Goal: Navigation & Orientation: Find specific page/section

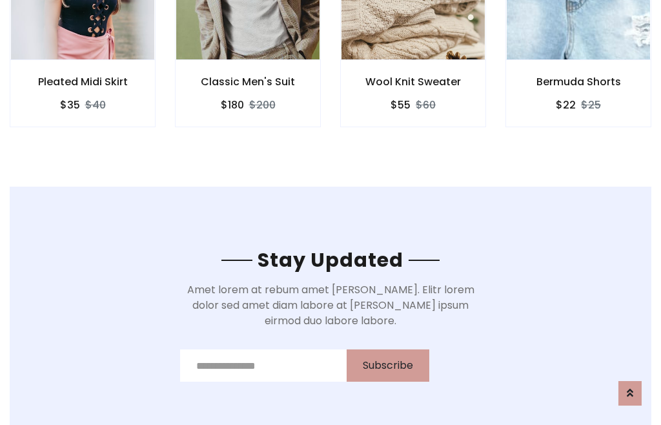
scroll to position [1946, 0]
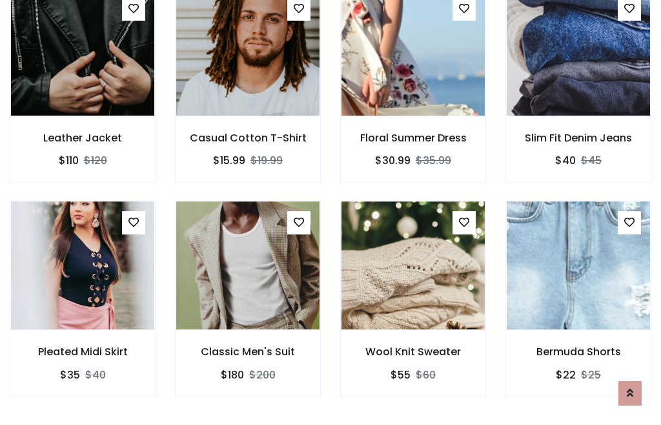
click at [331, 212] on div "Wool Knit Sweater $55 $60" at bounding box center [413, 308] width 165 height 214
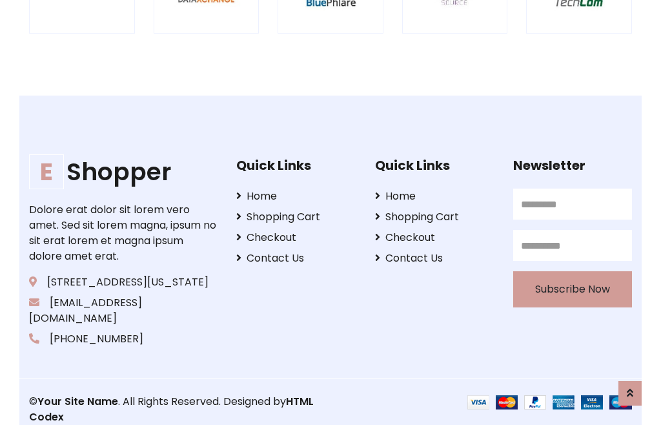
scroll to position [2459, 0]
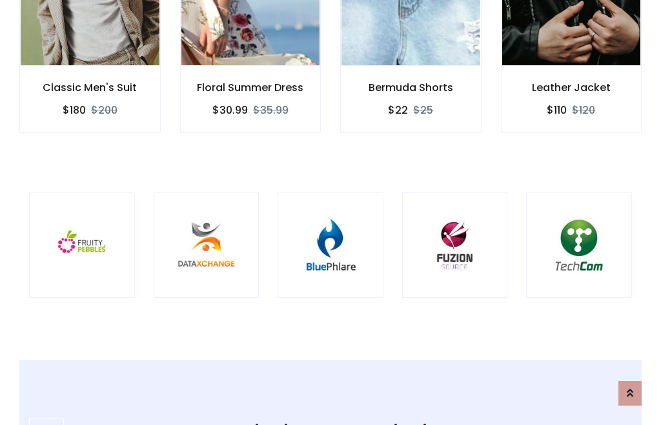
click at [331, 213] on img at bounding box center [331, 246] width 74 height 74
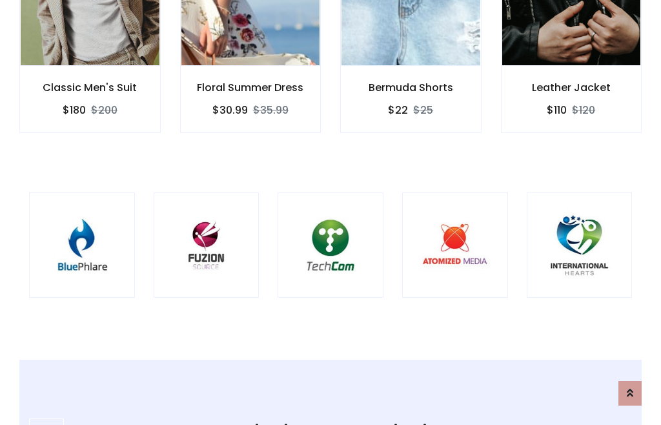
click at [331, 213] on img at bounding box center [331, 246] width 74 height 74
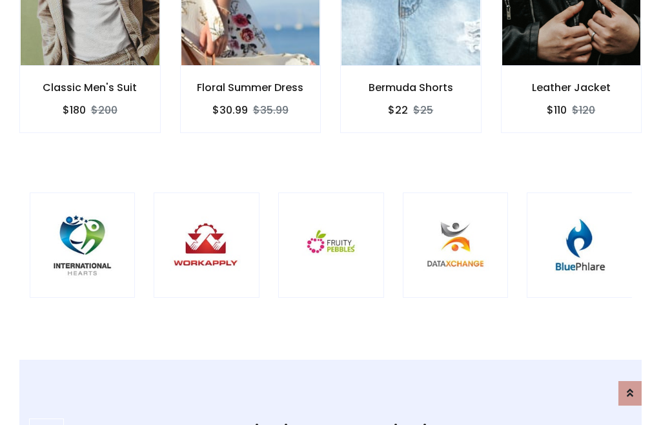
scroll to position [0, 0]
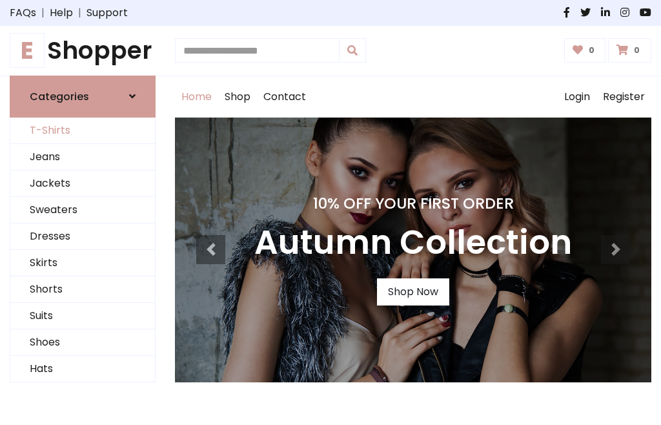
click at [83, 130] on link "T-Shirts" at bounding box center [82, 131] width 145 height 26
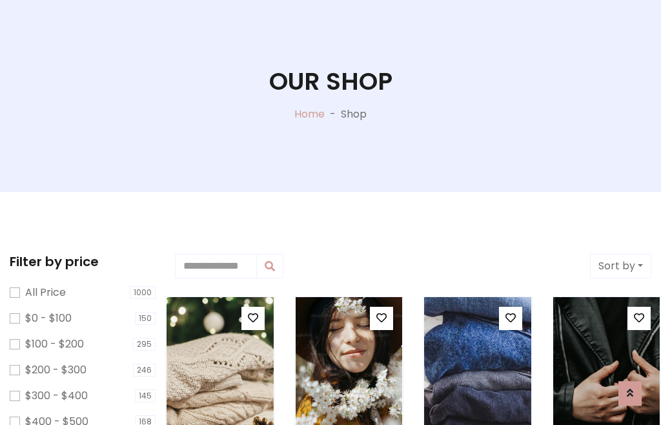
scroll to position [66, 0]
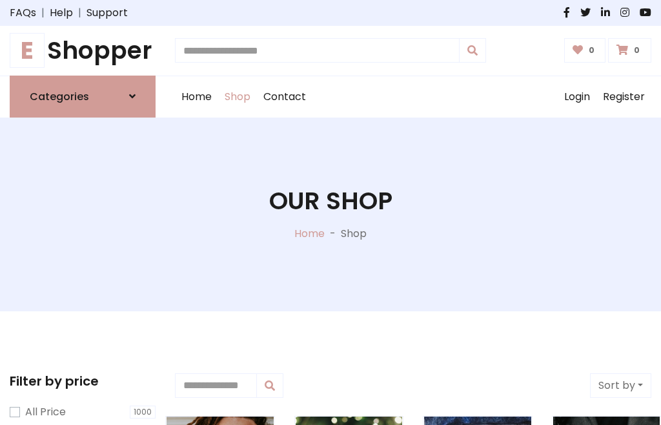
click at [83, 50] on h1 "E Shopper" at bounding box center [83, 50] width 146 height 29
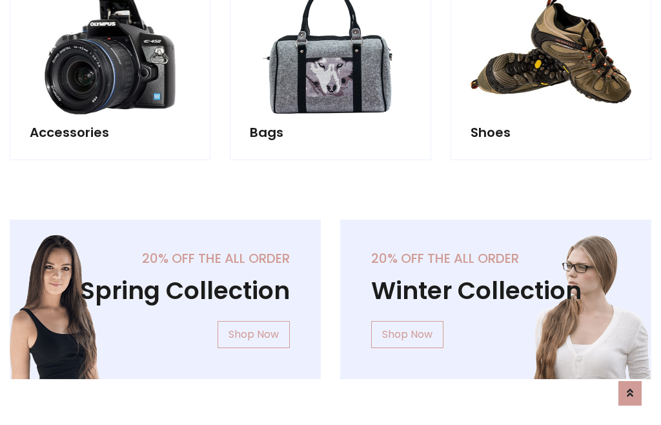
scroll to position [1255, 0]
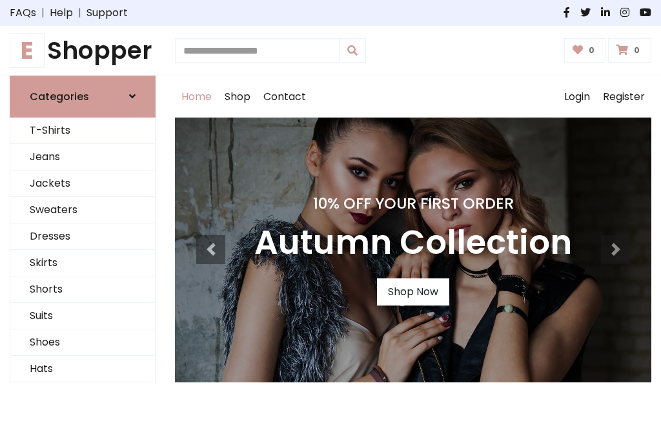
scroll to position [424, 0]
